Goal: Navigation & Orientation: Find specific page/section

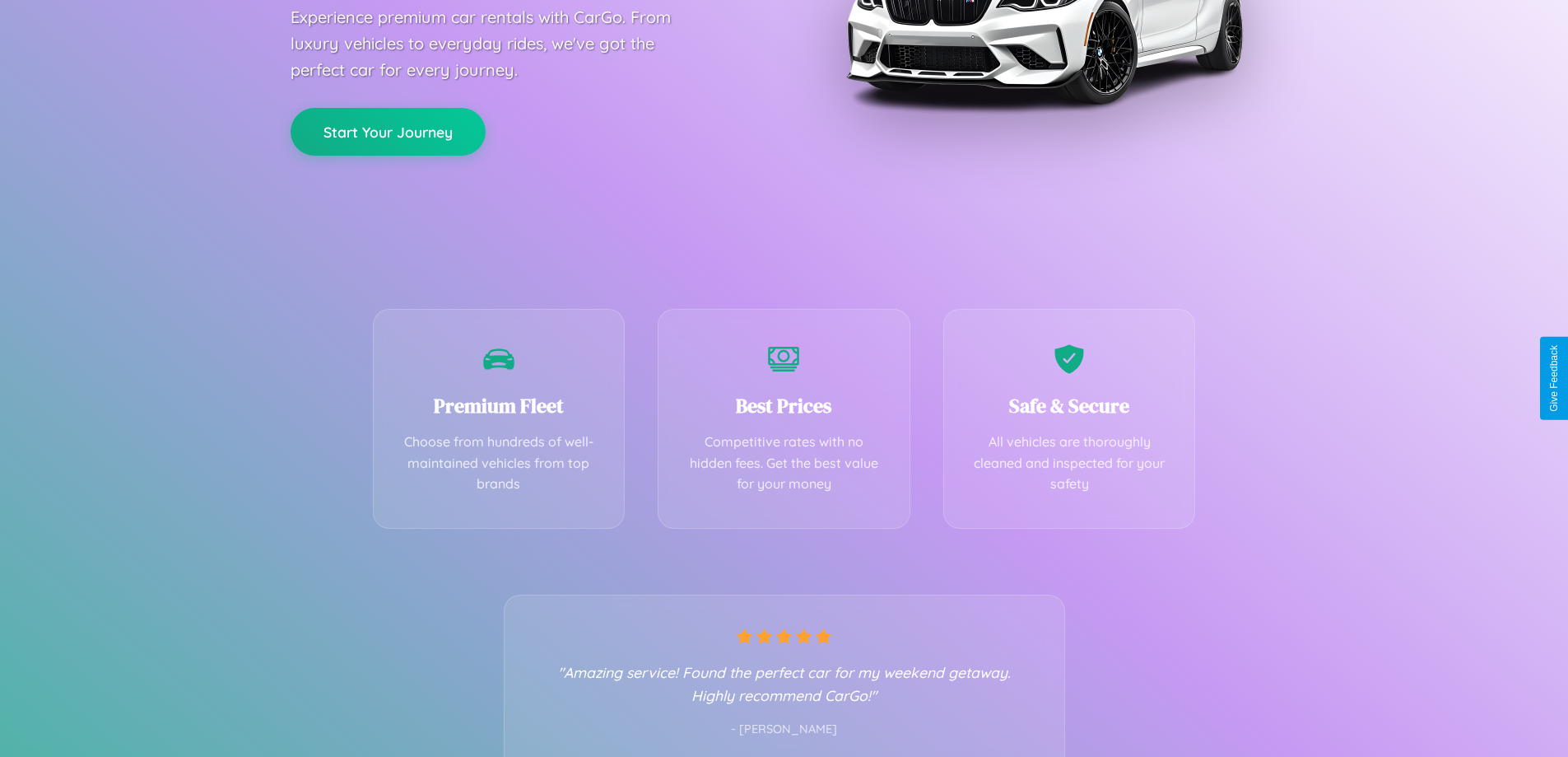
scroll to position [325, 0]
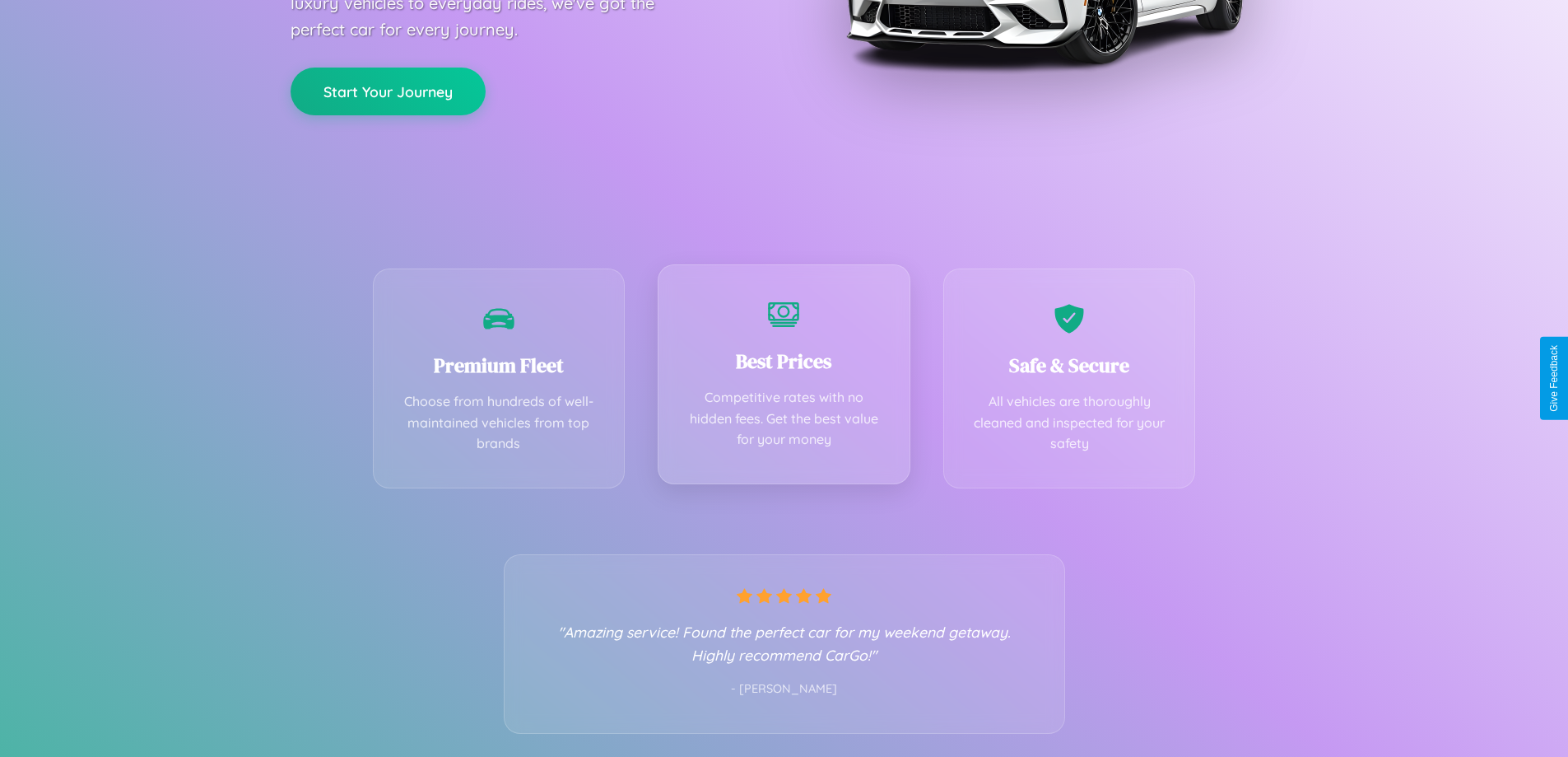
click at [784, 378] on div "Best Prices Competitive rates with no hidden fees. Get the best value for your …" at bounding box center [784, 374] width 253 height 220
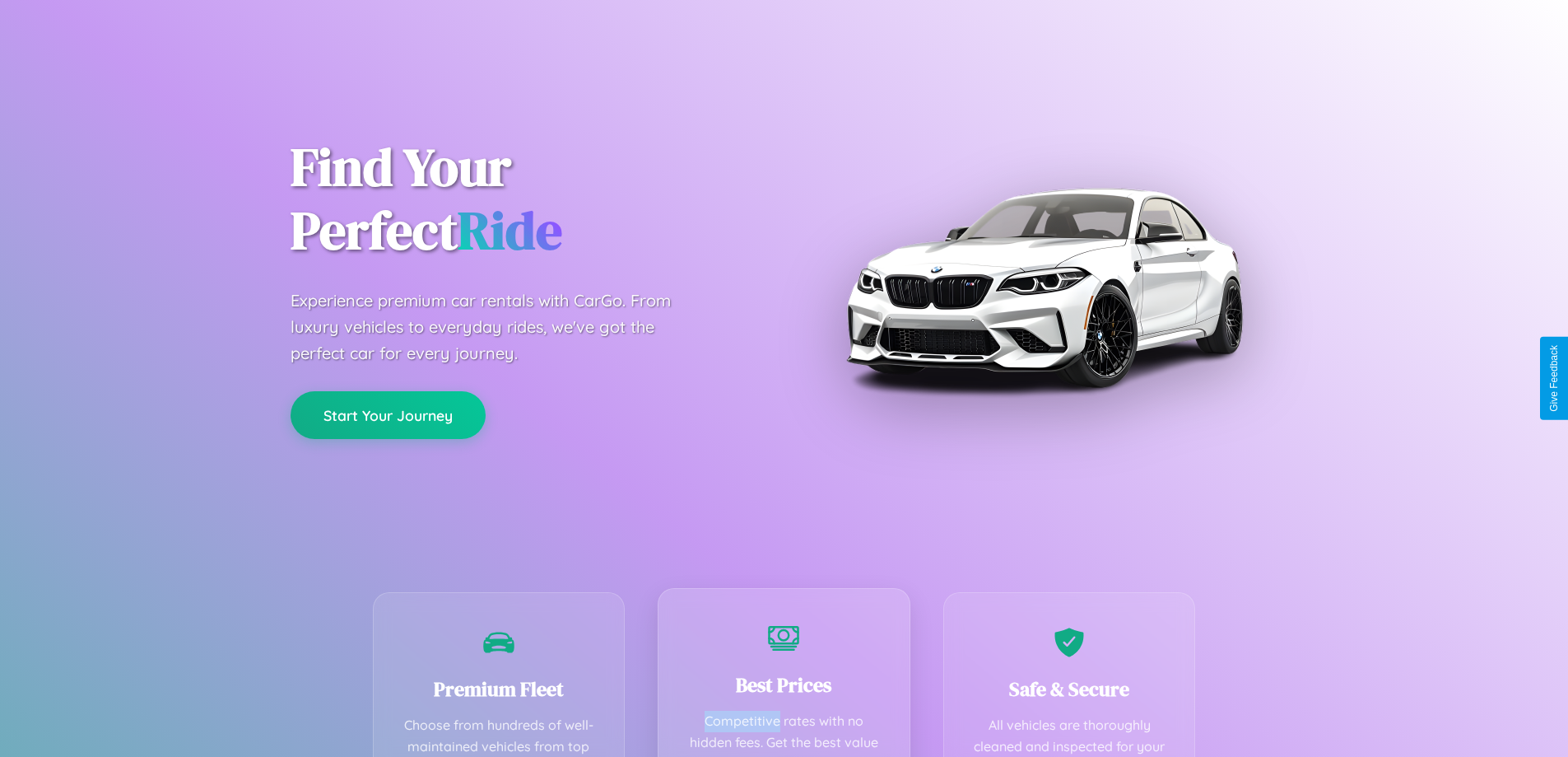
scroll to position [0, 0]
click at [387, 414] on button "Start Your Journey" at bounding box center [388, 414] width 195 height 48
click at [387, 413] on button "Start Your Journey" at bounding box center [388, 414] width 195 height 48
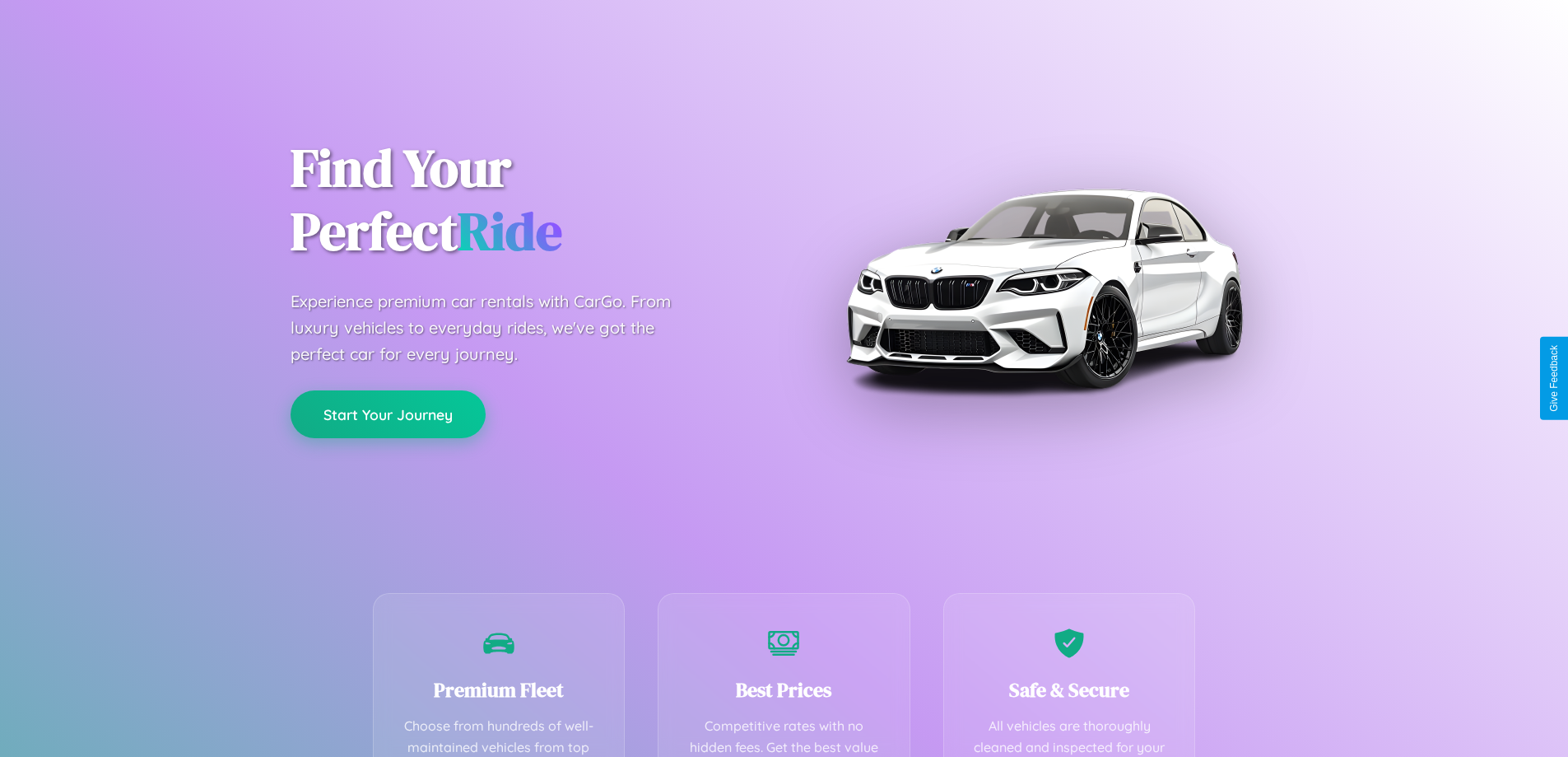
click at [387, 413] on button "Start Your Journey" at bounding box center [388, 414] width 195 height 48
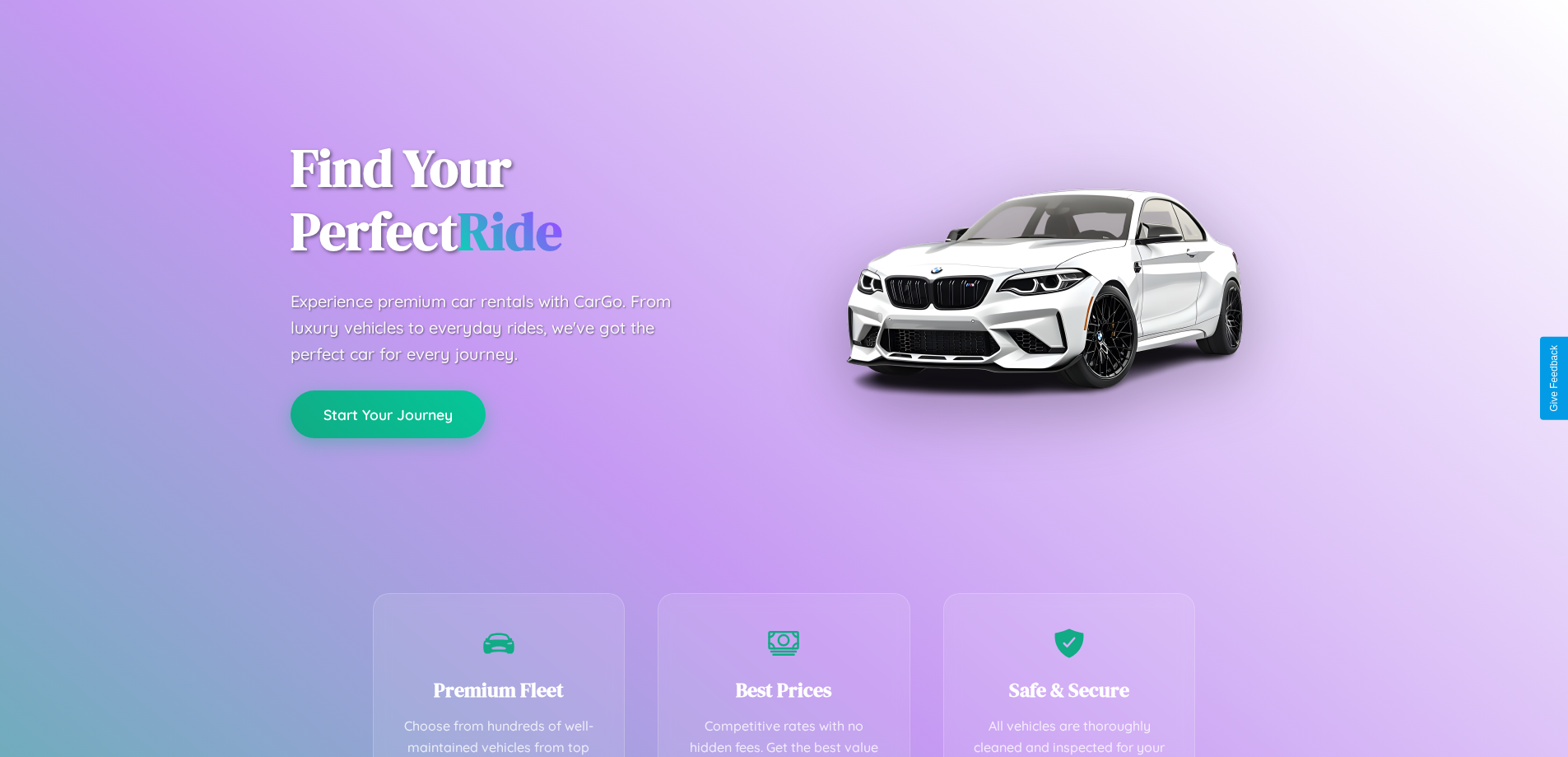
click at [387, 413] on button "Start Your Journey" at bounding box center [388, 414] width 195 height 48
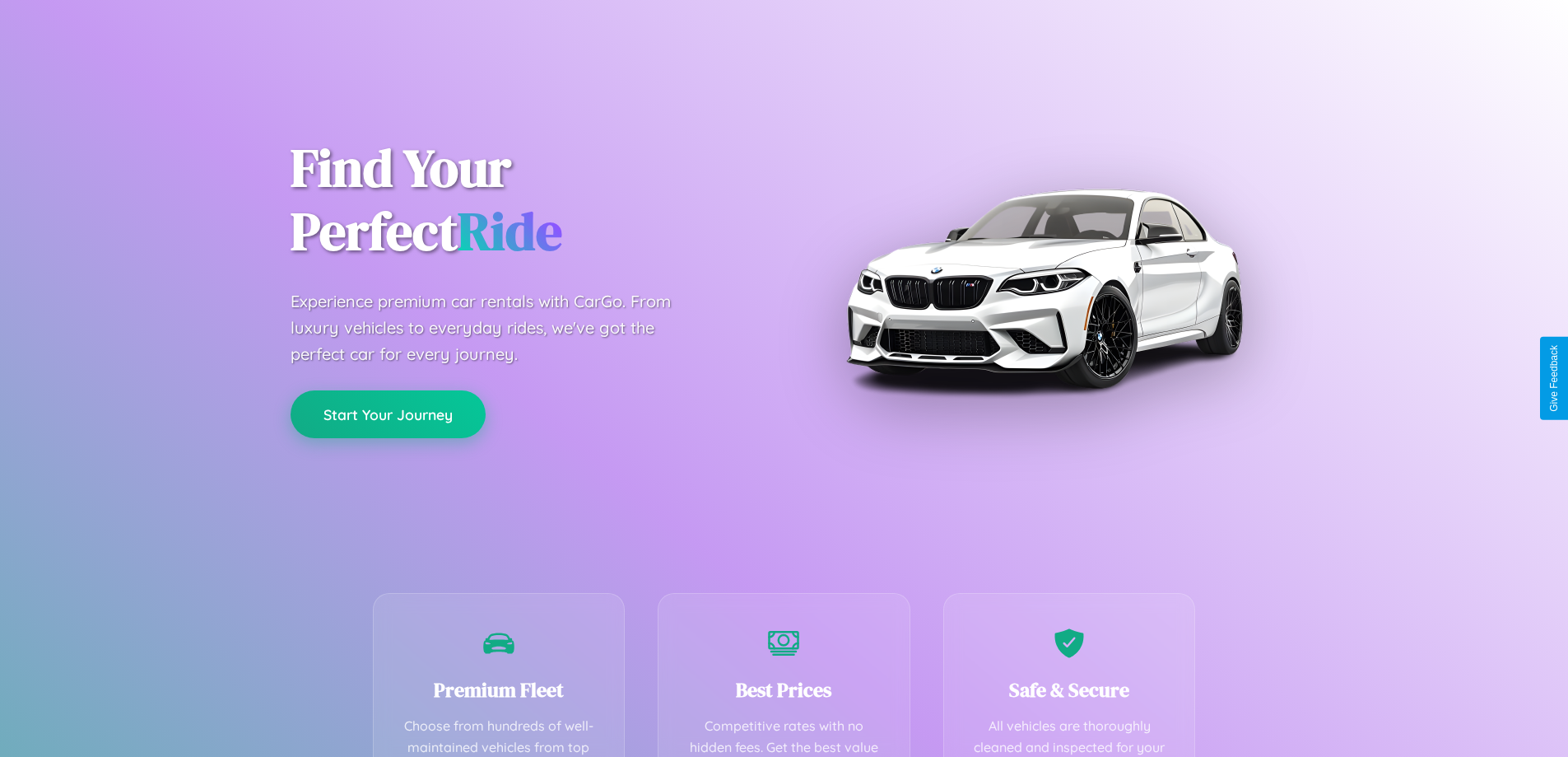
click at [387, 413] on button "Start Your Journey" at bounding box center [388, 414] width 195 height 48
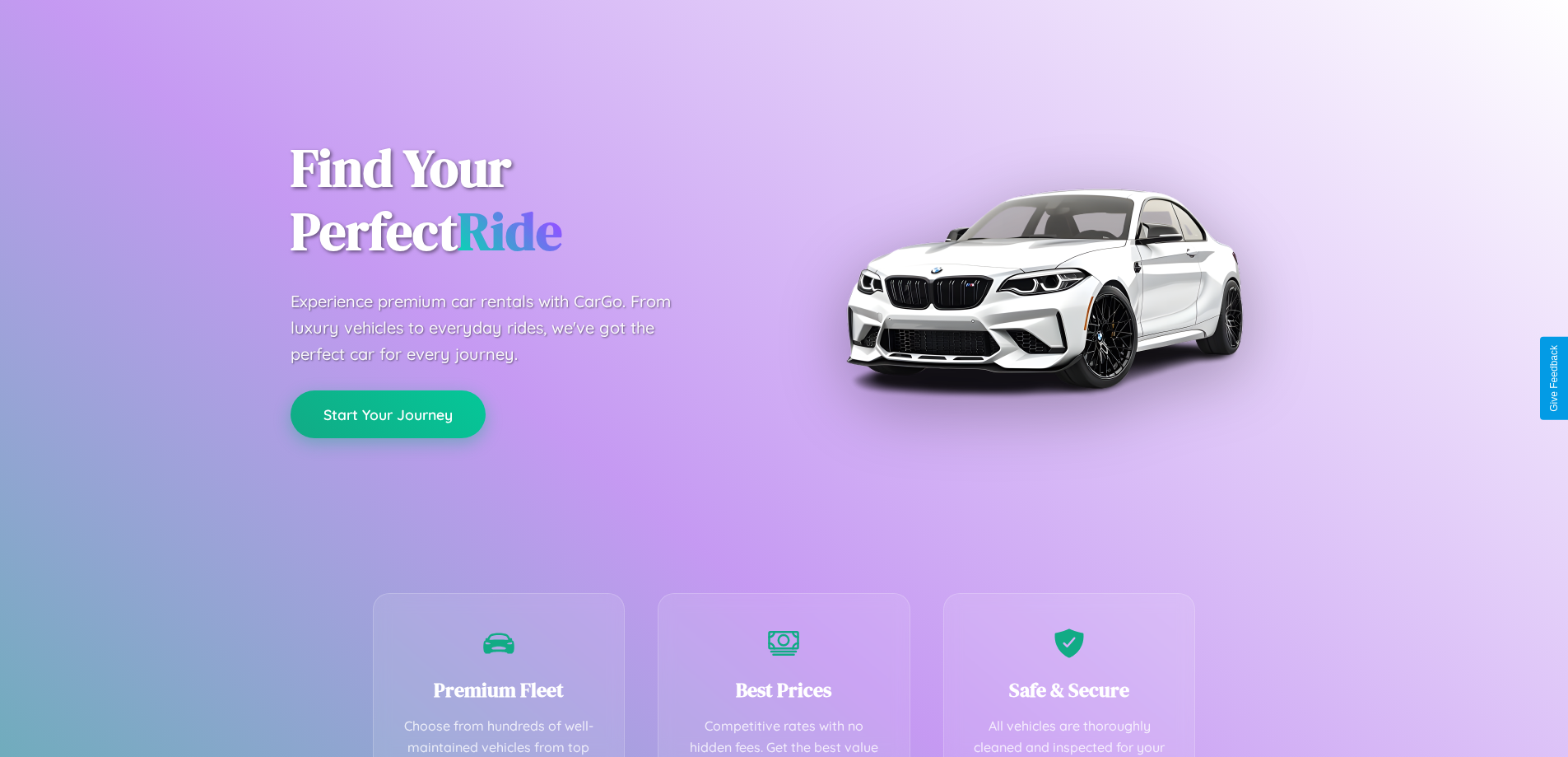
click at [387, 413] on button "Start Your Journey" at bounding box center [388, 414] width 195 height 48
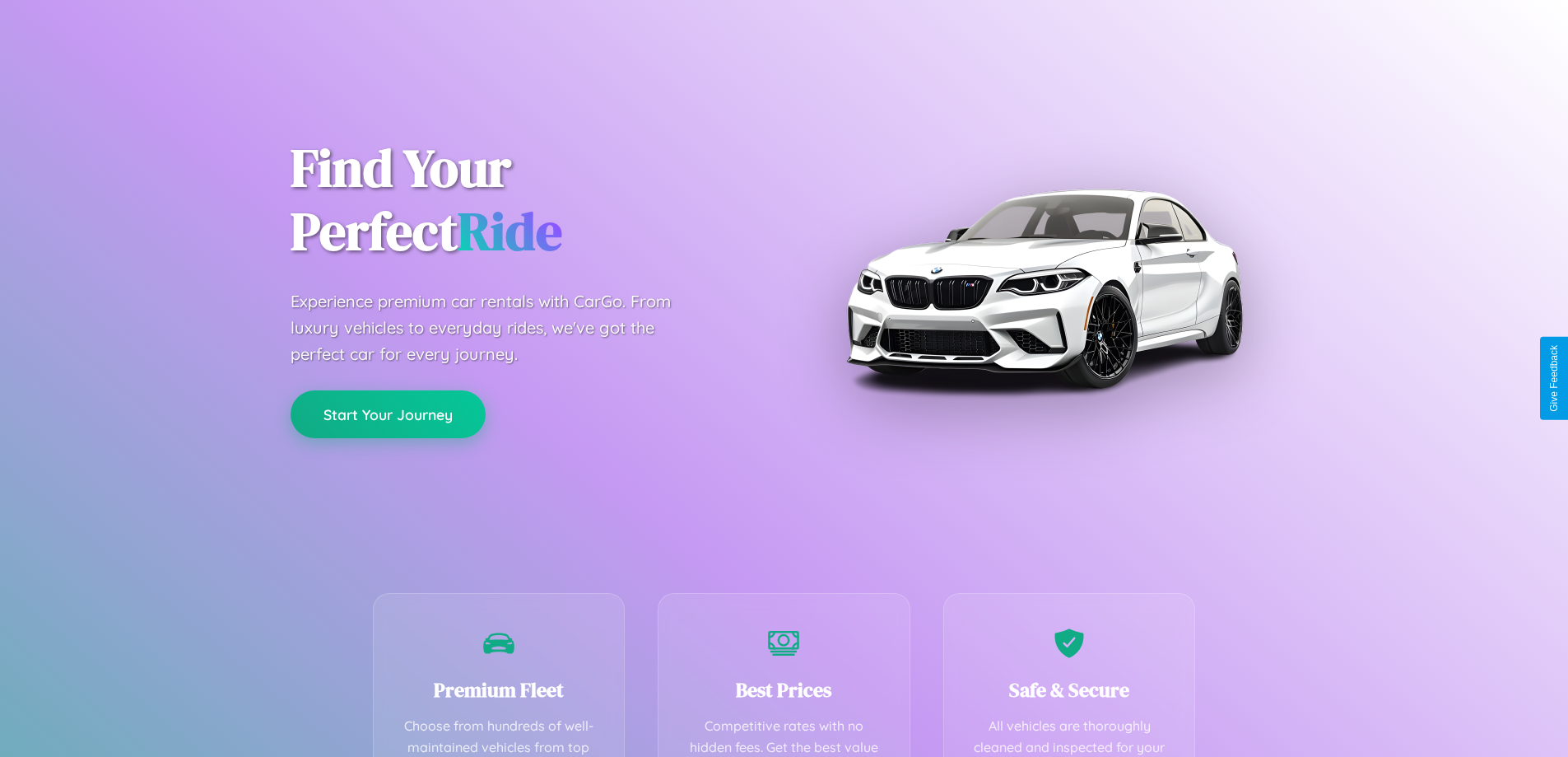
click at [387, 413] on button "Start Your Journey" at bounding box center [388, 414] width 195 height 48
